Goal: Transaction & Acquisition: Purchase product/service

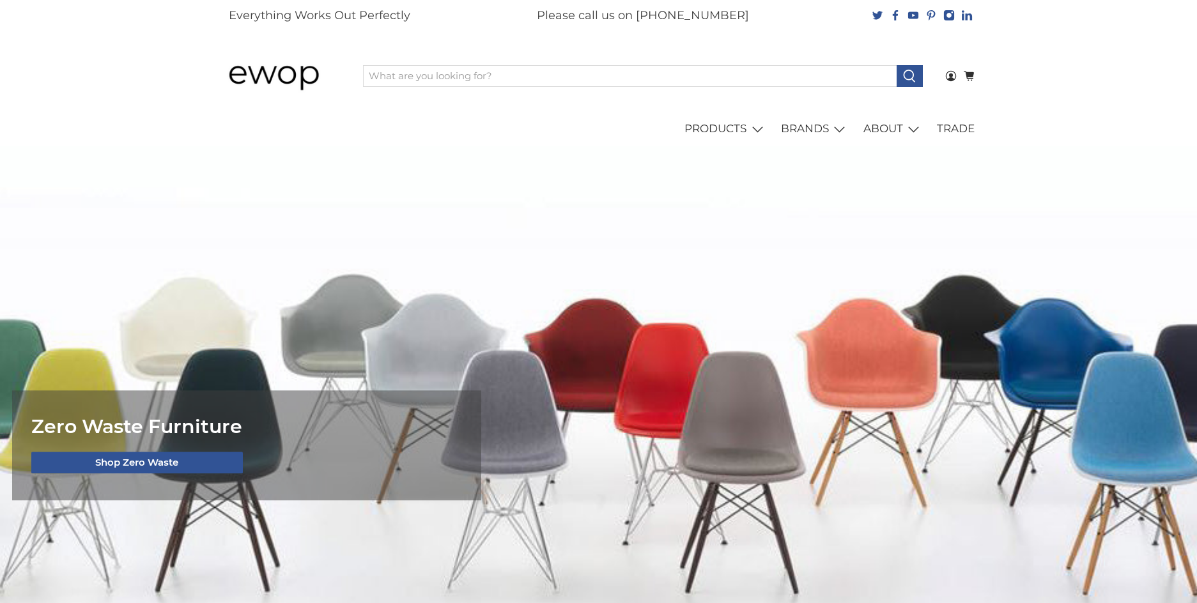
scroll to position [74, 0]
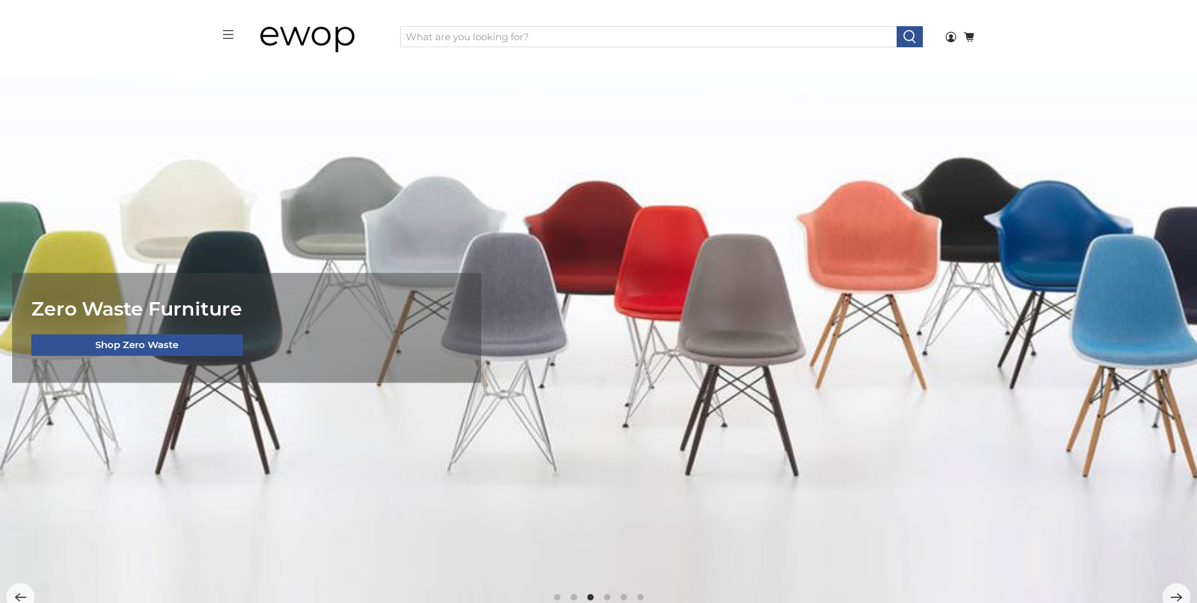
click at [220, 31] on div "menu Ewop Login 0 Cart Shopping Cart 0 Your Cart is Empty Continue Shopping Sho…" at bounding box center [598, 36] width 767 height 73
click at [226, 33] on icon "menu" at bounding box center [228, 35] width 12 height 12
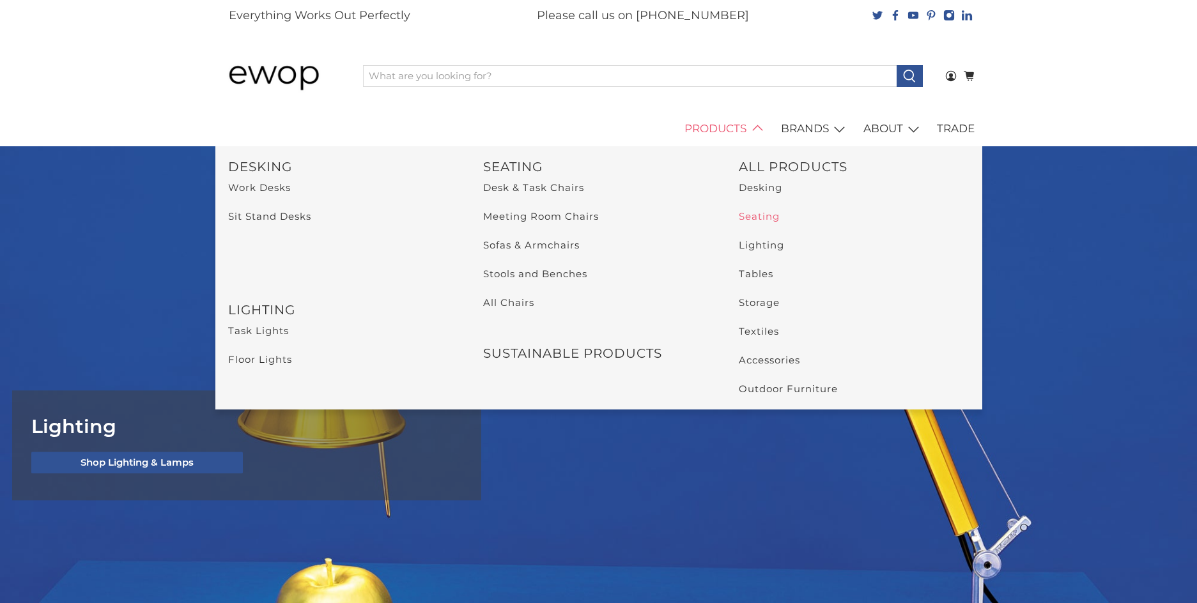
click at [770, 221] on link "Seating" at bounding box center [759, 216] width 41 height 12
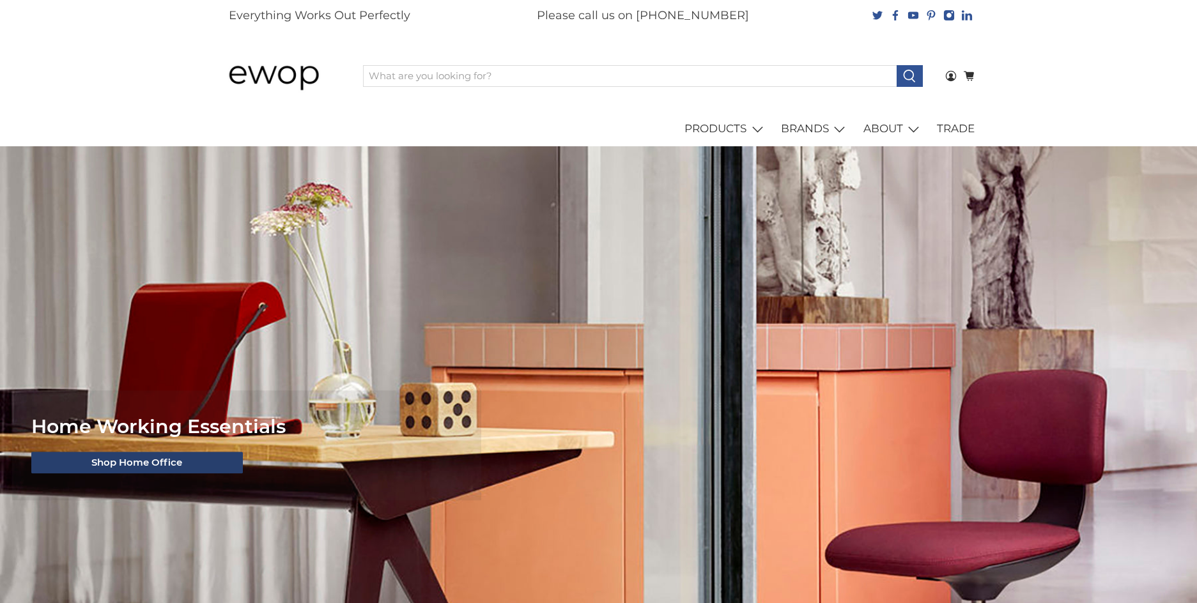
click at [192, 466] on link "Shop Home Office" at bounding box center [137, 463] width 212 height 22
